Goal: Task Accomplishment & Management: Manage account settings

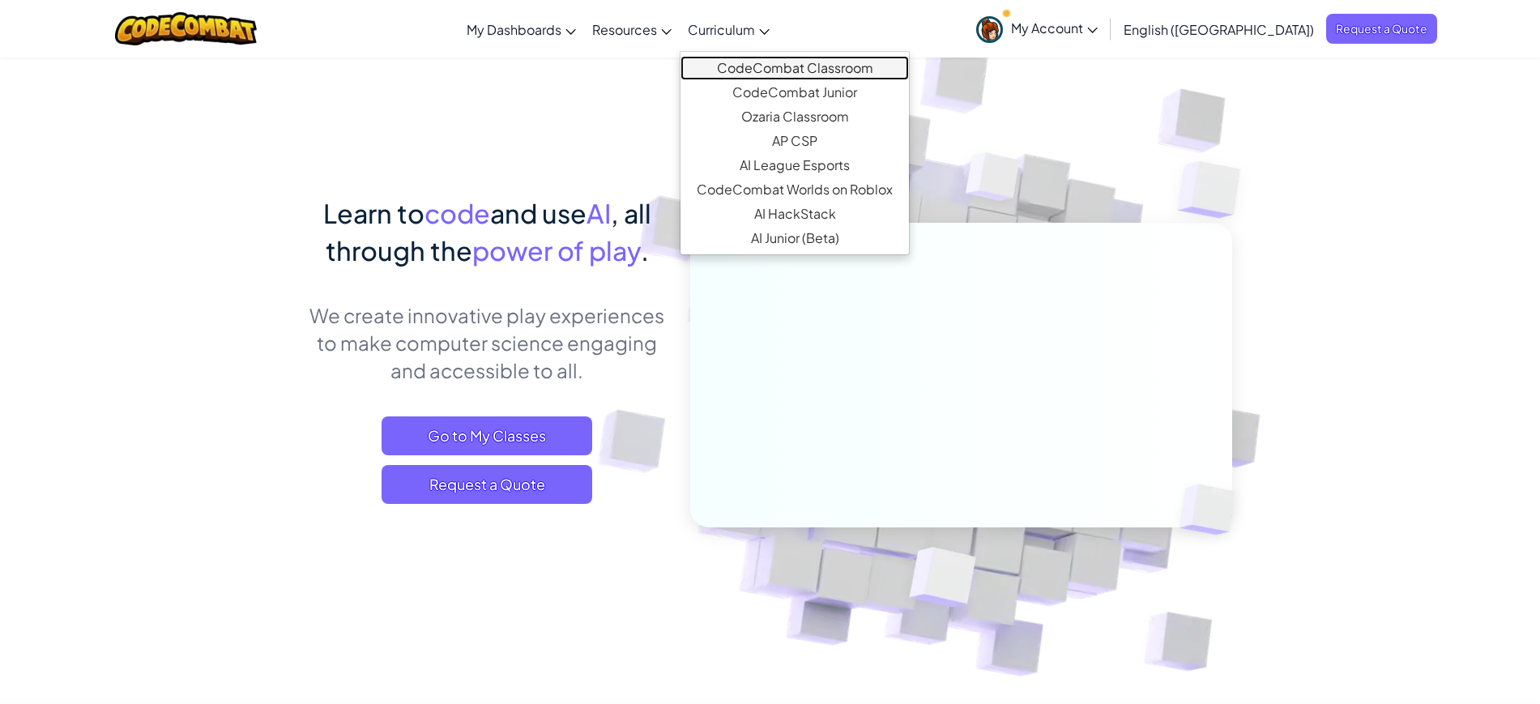
click at [885, 64] on link "CodeCombat Classroom" at bounding box center [794, 68] width 228 height 24
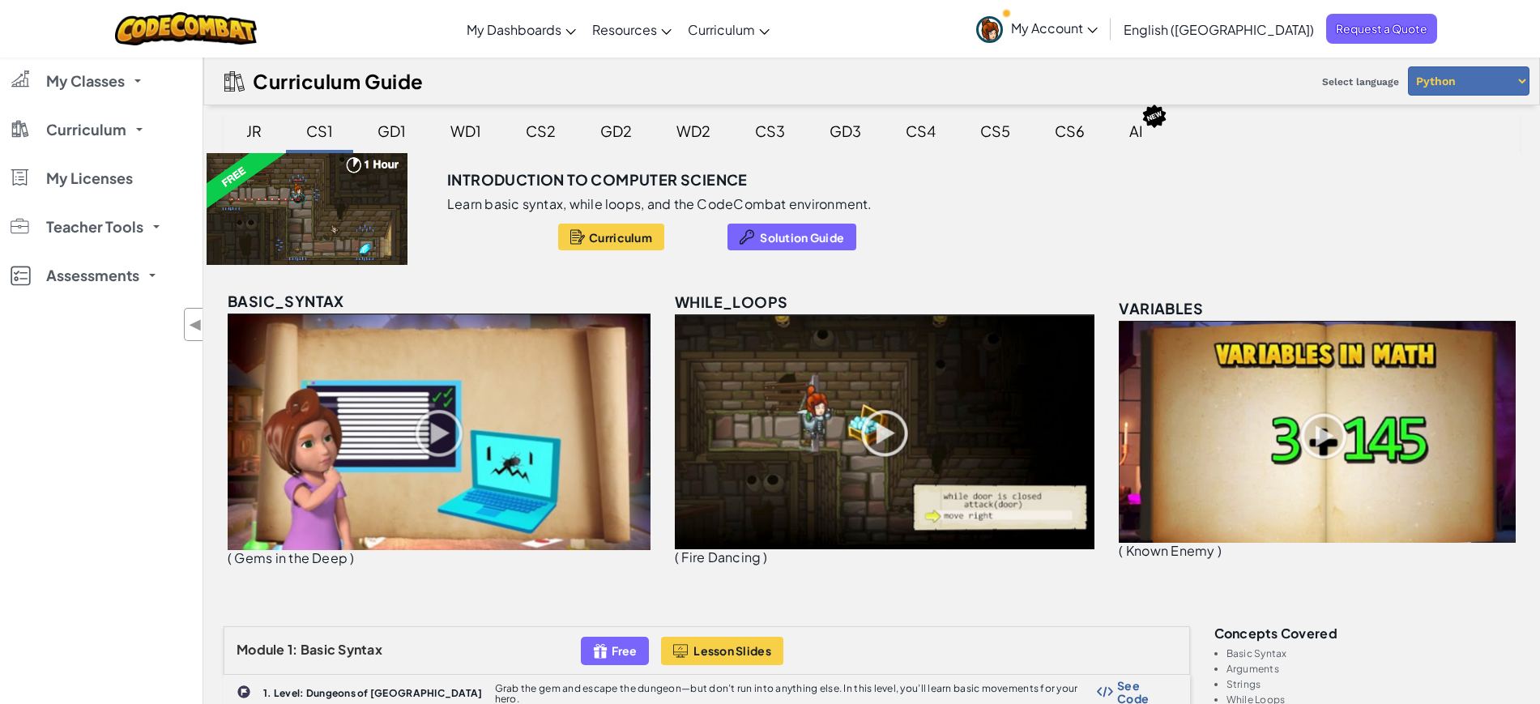
click at [1097, 29] on span "My Account" at bounding box center [1054, 27] width 87 height 17
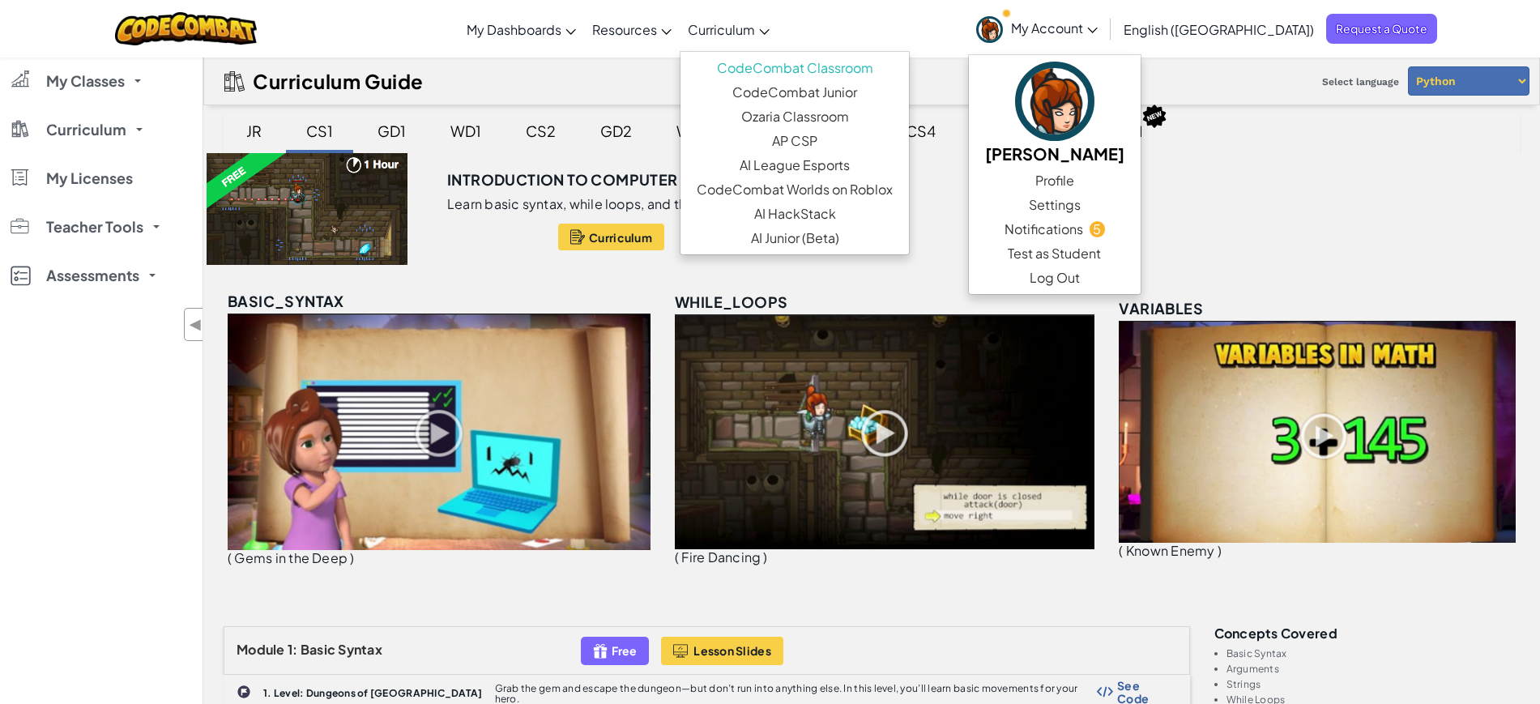
click at [778, 32] on link "Curriculum" at bounding box center [729, 29] width 98 height 44
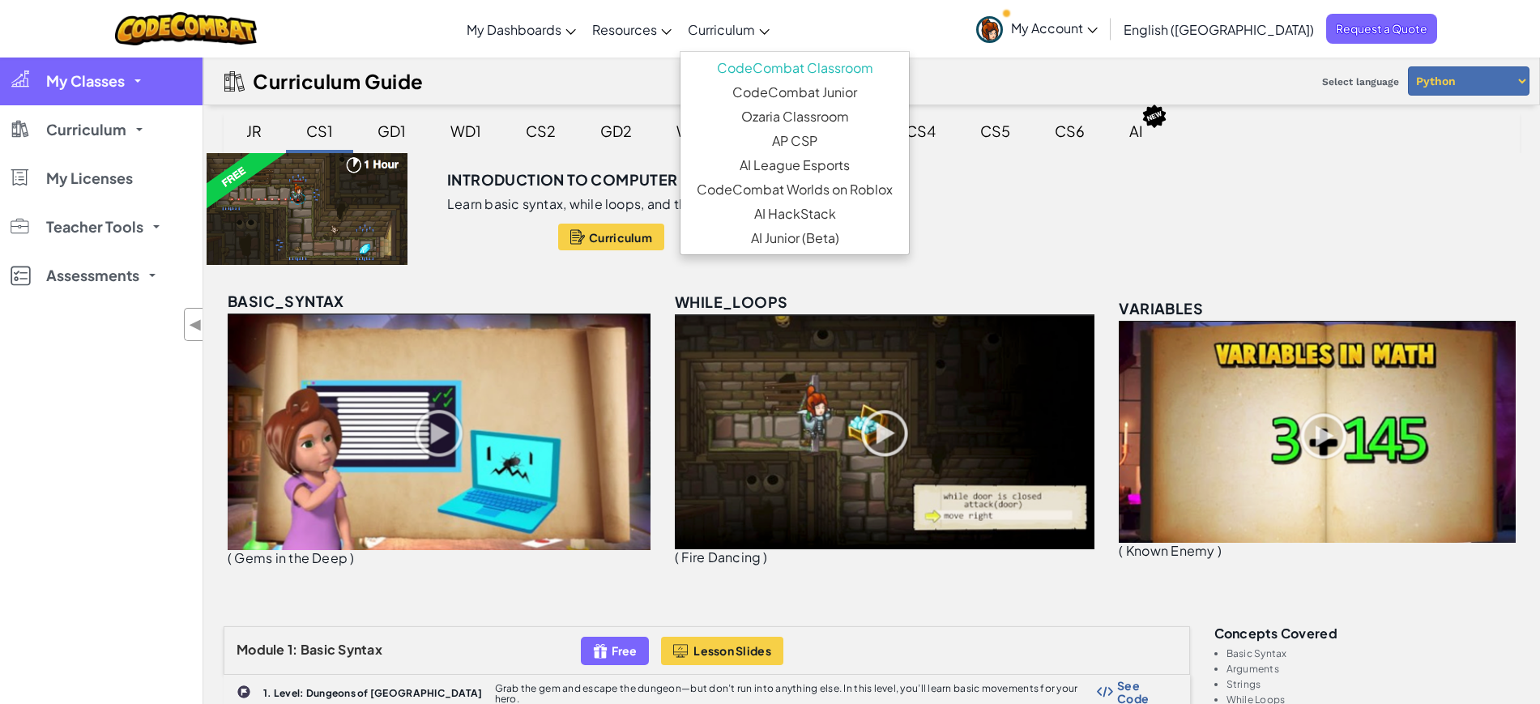
click at [130, 91] on link "My Classes" at bounding box center [101, 81] width 202 height 49
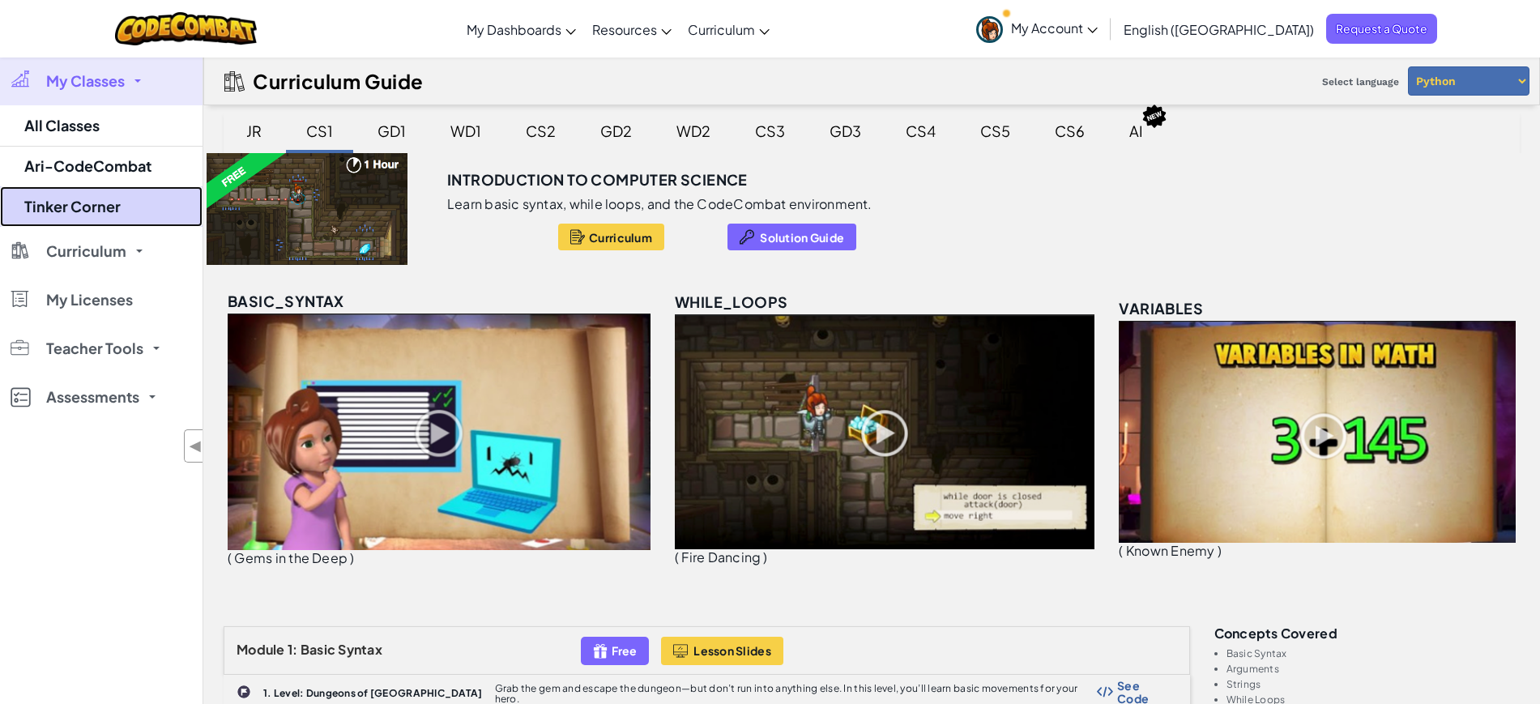
click at [100, 217] on link "Tinker Corner" at bounding box center [101, 206] width 202 height 40
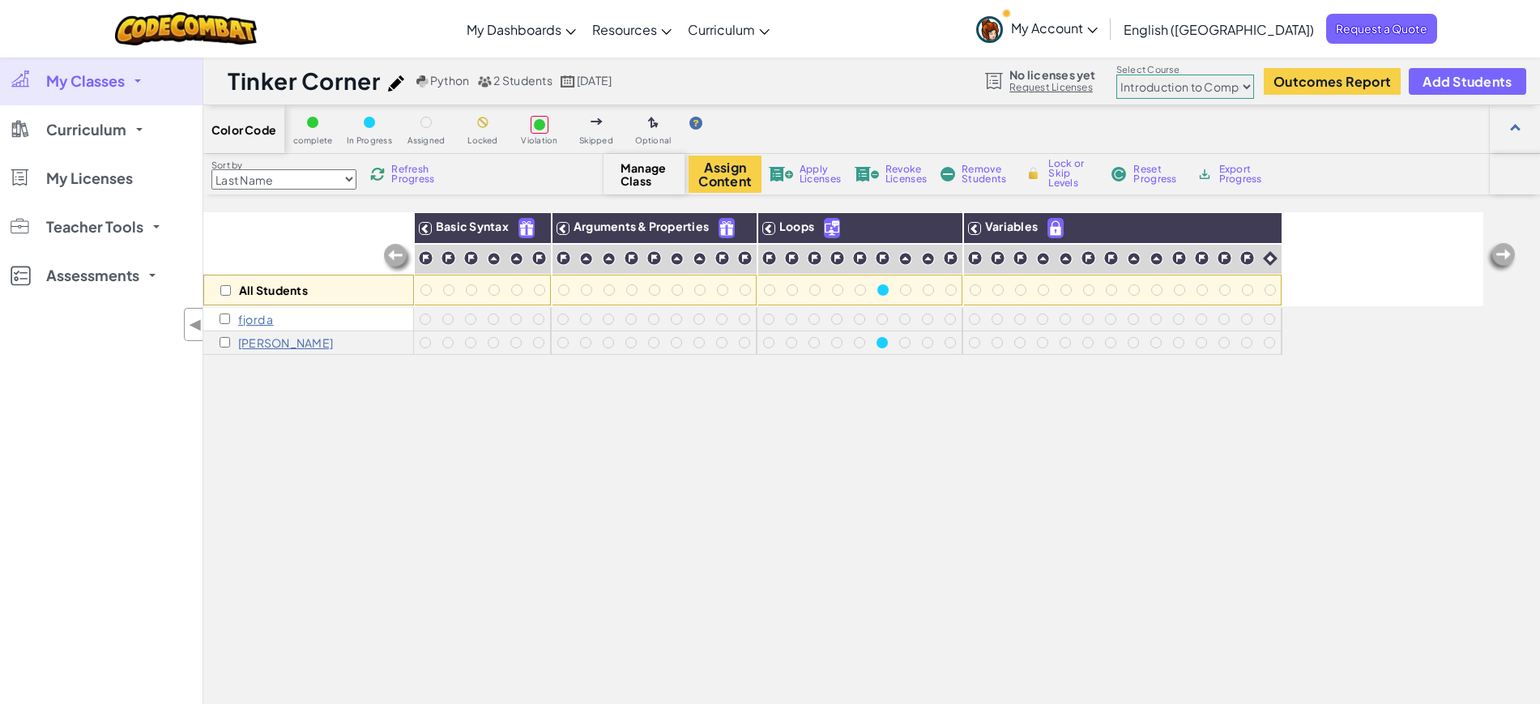
click at [1234, 86] on select "Junior Introduction to Computer Science Game Development 1 Web Development 1 Co…" at bounding box center [1185, 87] width 138 height 24
select select "663b25f11c568468efc8adde"
click at [1119, 75] on select "Junior Introduction to Computer Science Game Development 1 Web Development 1 Co…" at bounding box center [1185, 87] width 138 height 24
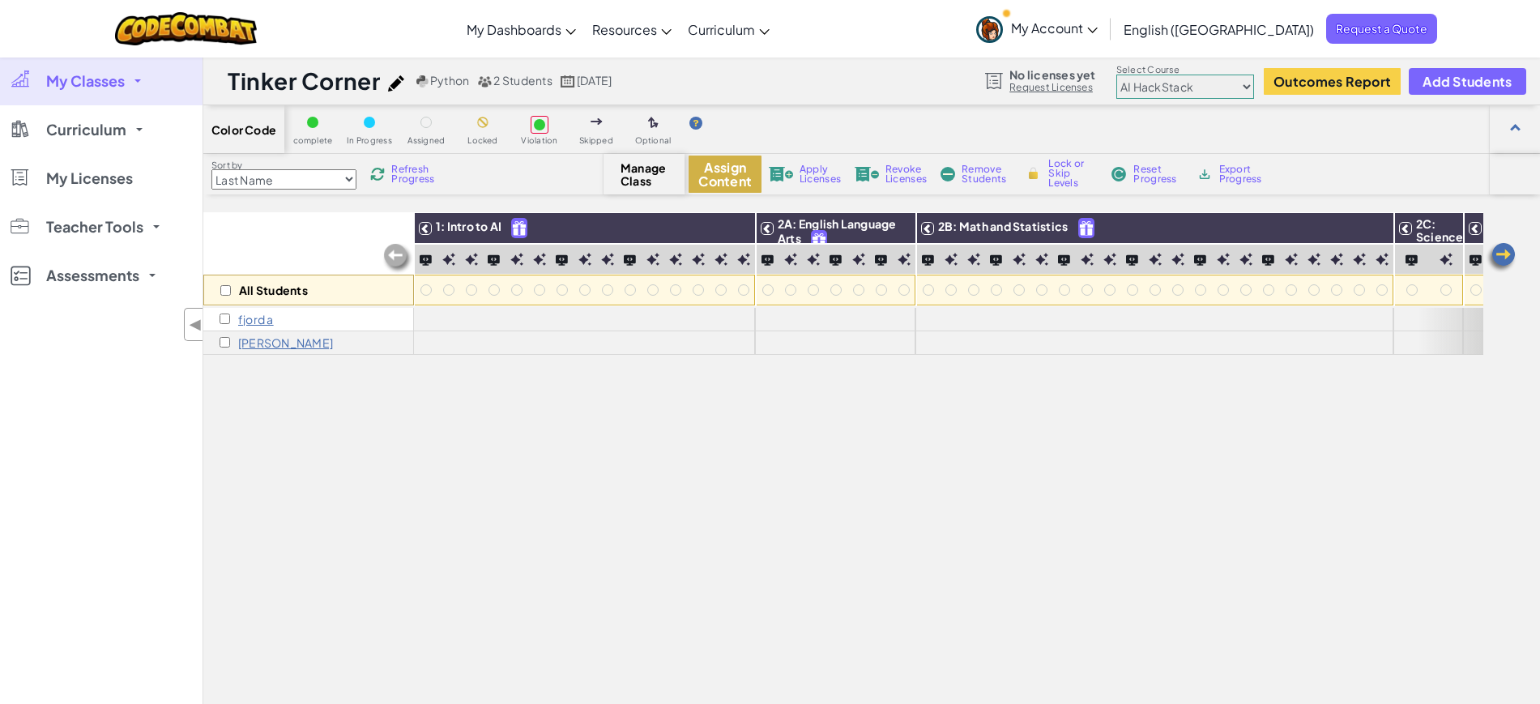
click at [706, 182] on button "Assign Content" at bounding box center [724, 174] width 73 height 37
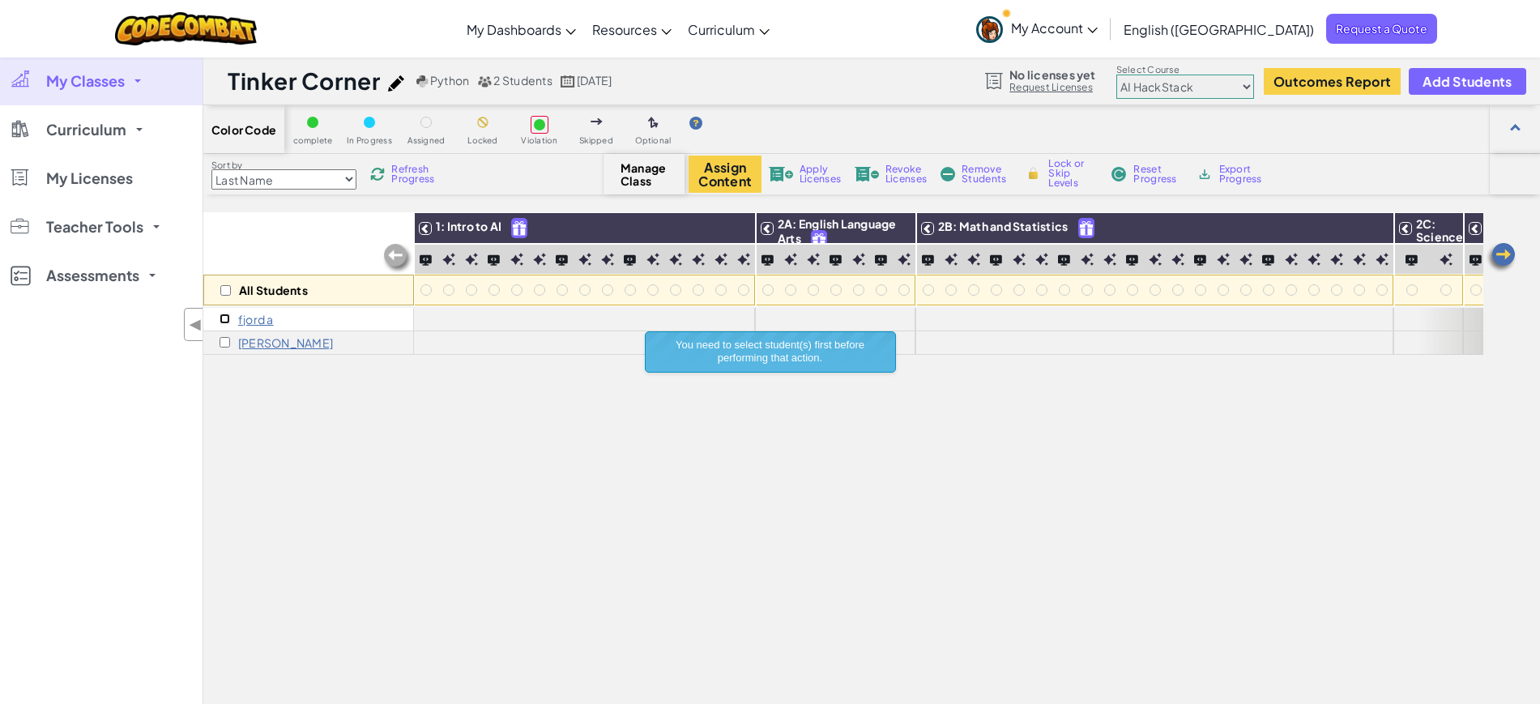
click at [220, 319] on input "checkbox" at bounding box center [224, 318] width 11 height 11
checkbox input "true"
click at [718, 173] on button "Assign Content" at bounding box center [724, 174] width 73 height 37
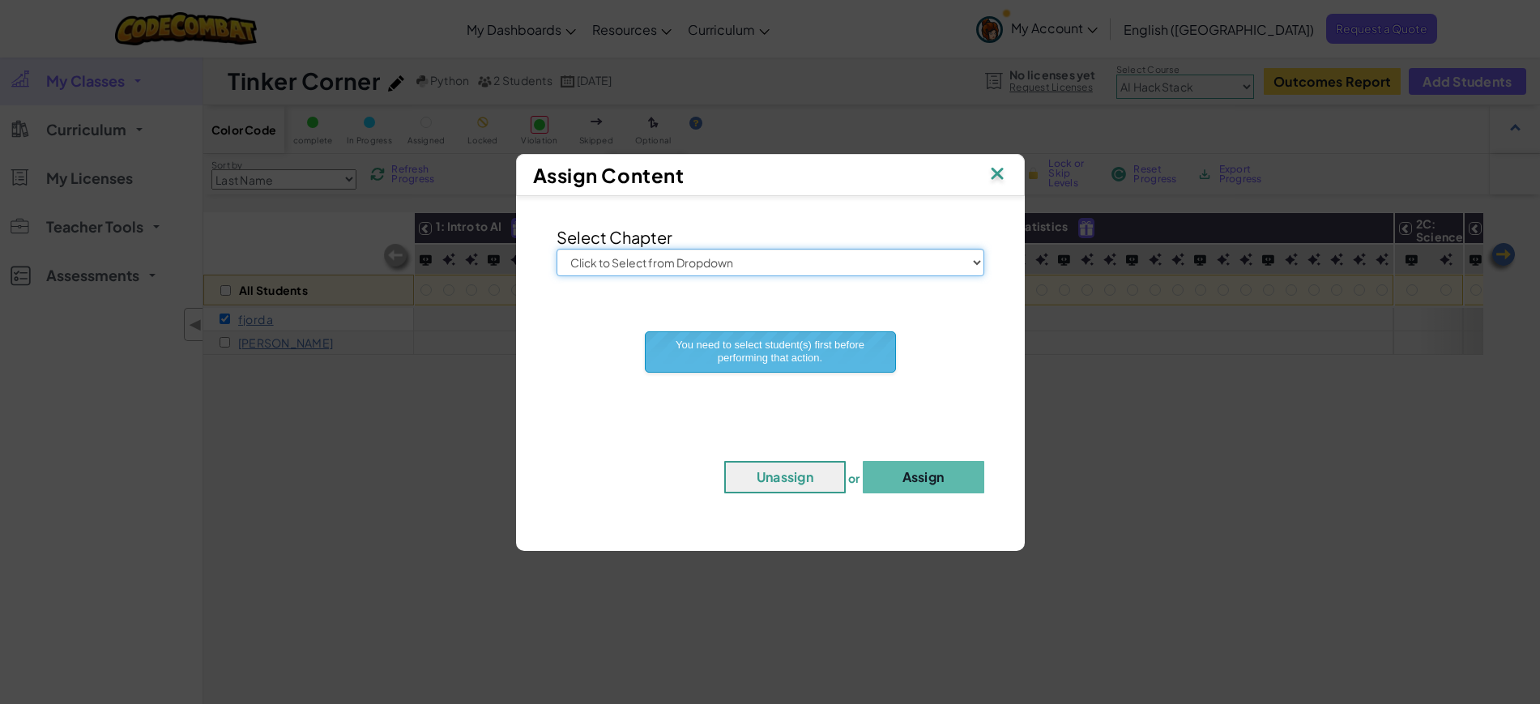
click at [691, 262] on select "Click to Select from Dropdown Junior Introduction to Computer Science Game Deve…" at bounding box center [770, 263] width 428 height 28
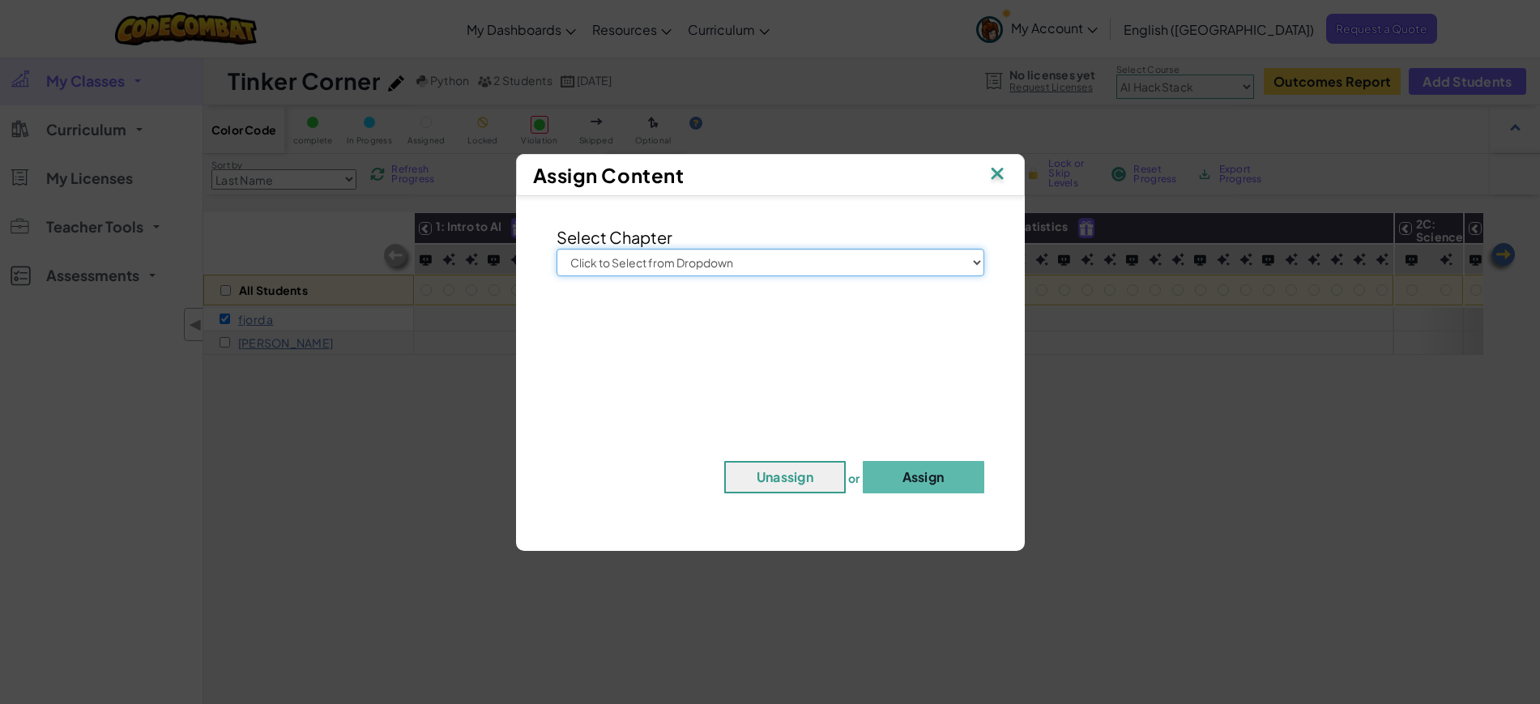
select select "AI HackStack"
click at [556, 249] on select "Click to Select from Dropdown Junior Introduction to Computer Science Game Deve…" at bounding box center [770, 263] width 428 height 28
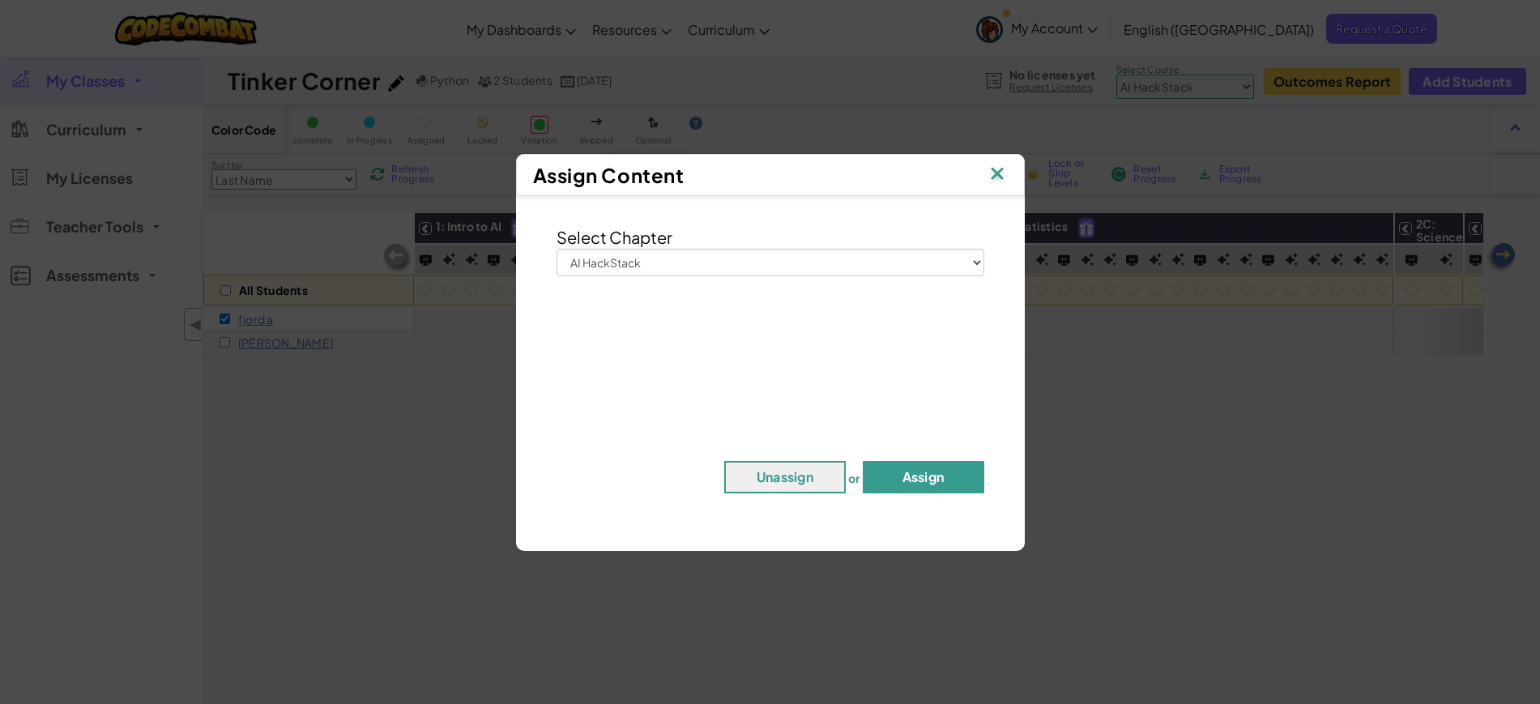
click at [906, 464] on button "Assign" at bounding box center [923, 477] width 121 height 32
click at [904, 488] on button "Assign" at bounding box center [923, 477] width 121 height 32
